Goal: Information Seeking & Learning: Check status

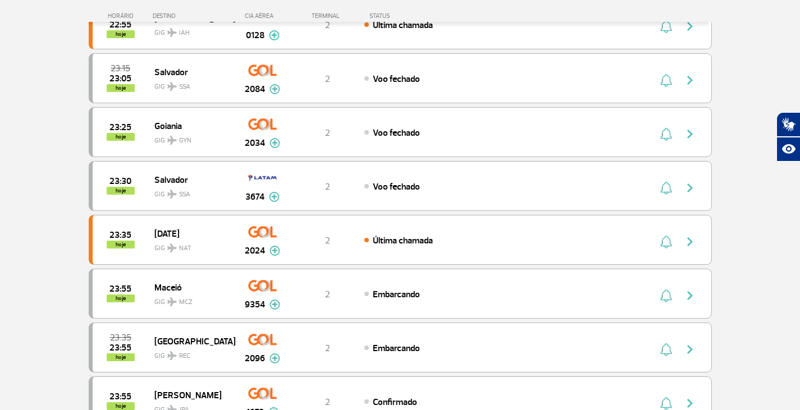
scroll to position [337, 0]
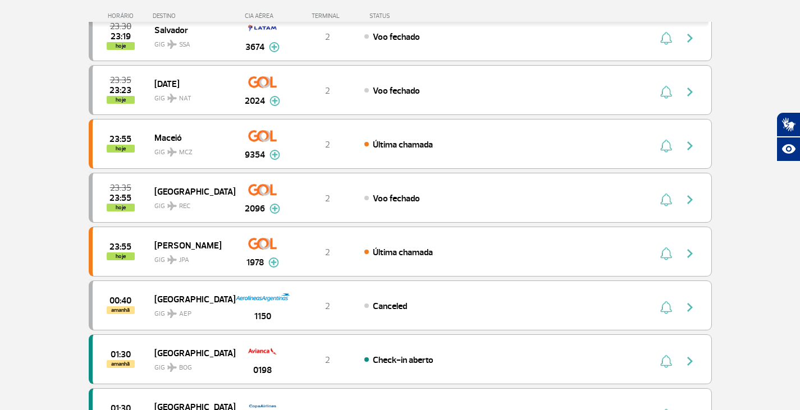
scroll to position [359, 0]
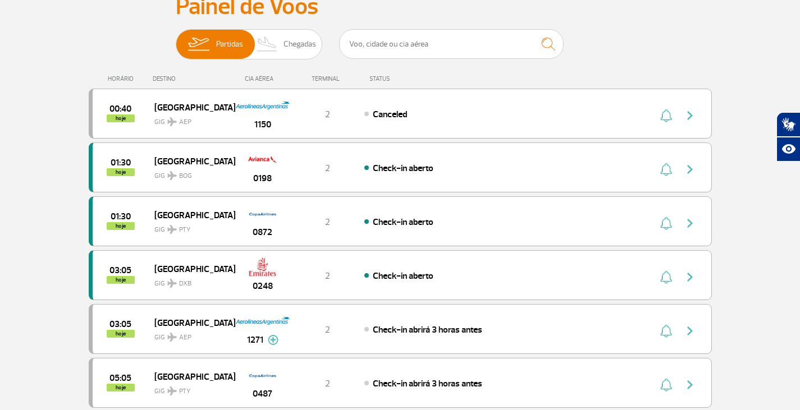
scroll to position [112, 0]
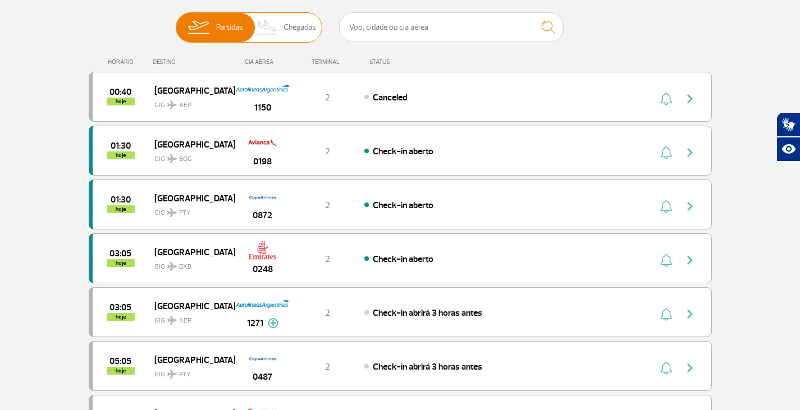
click at [300, 25] on span "Chegadas" at bounding box center [299, 27] width 33 height 29
click at [176, 22] on input "Partidas Chegadas" at bounding box center [176, 22] width 0 height 0
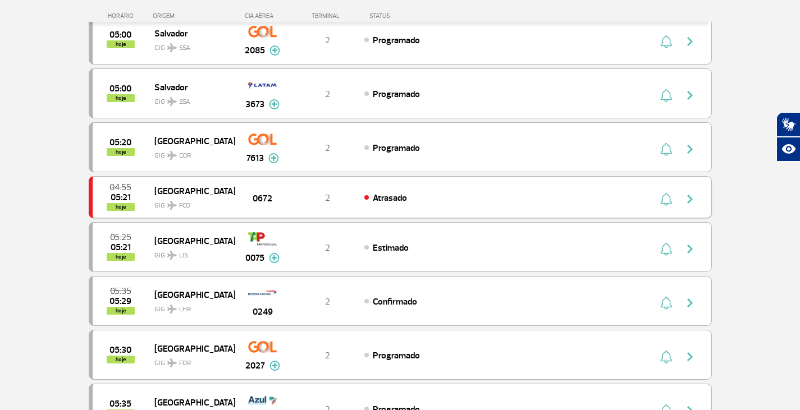
scroll to position [561, 0]
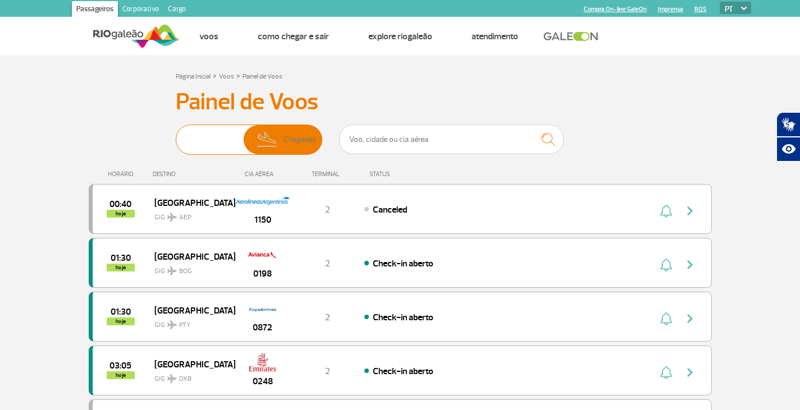
click at [182, 144] on img at bounding box center [198, 139] width 35 height 29
click at [176, 134] on input "Partidas Chegadas" at bounding box center [176, 134] width 0 height 0
